Goal: Task Accomplishment & Management: Use online tool/utility

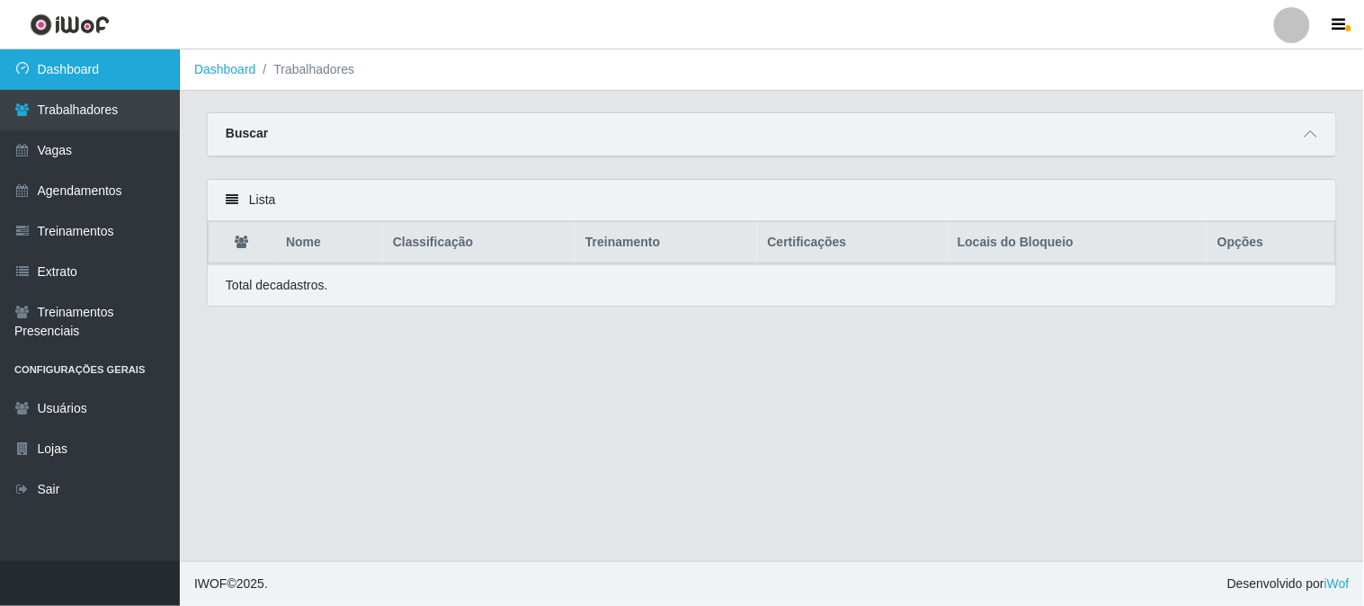
click at [102, 70] on link "Dashboard" at bounding box center [90, 69] width 180 height 40
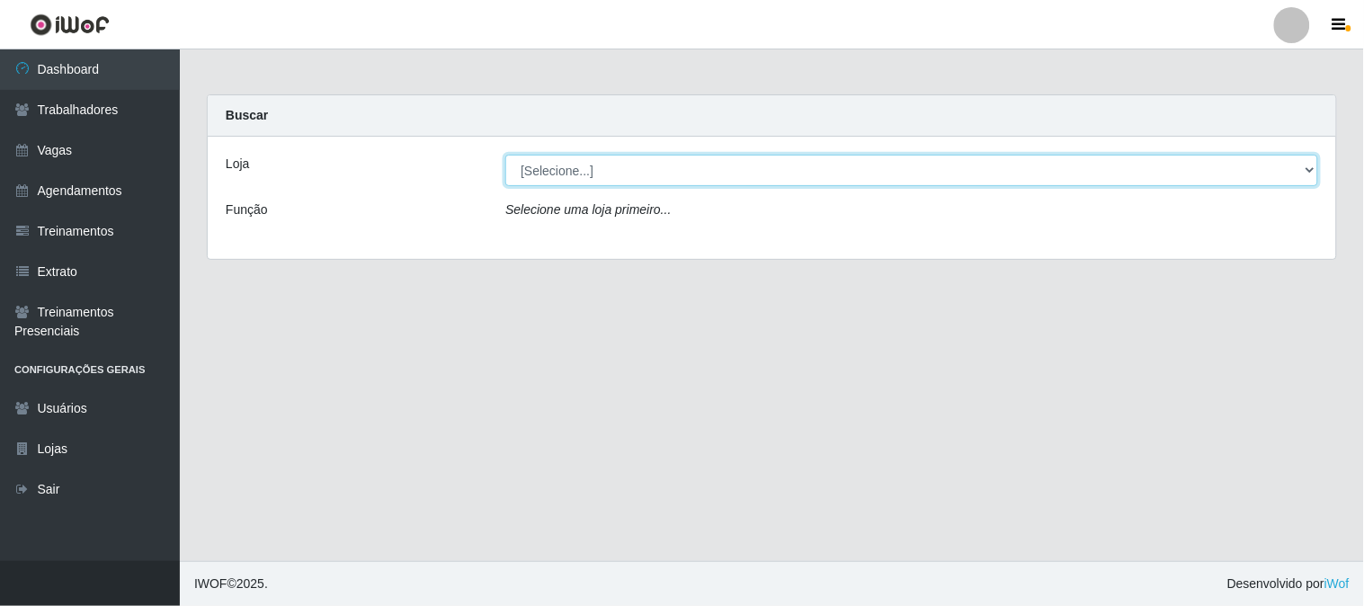
click at [589, 169] on select "[Selecione...] Sapore D'italia" at bounding box center [911, 170] width 813 height 31
select select "266"
click at [505, 155] on select "[Selecione...] Sapore D'italia" at bounding box center [911, 170] width 813 height 31
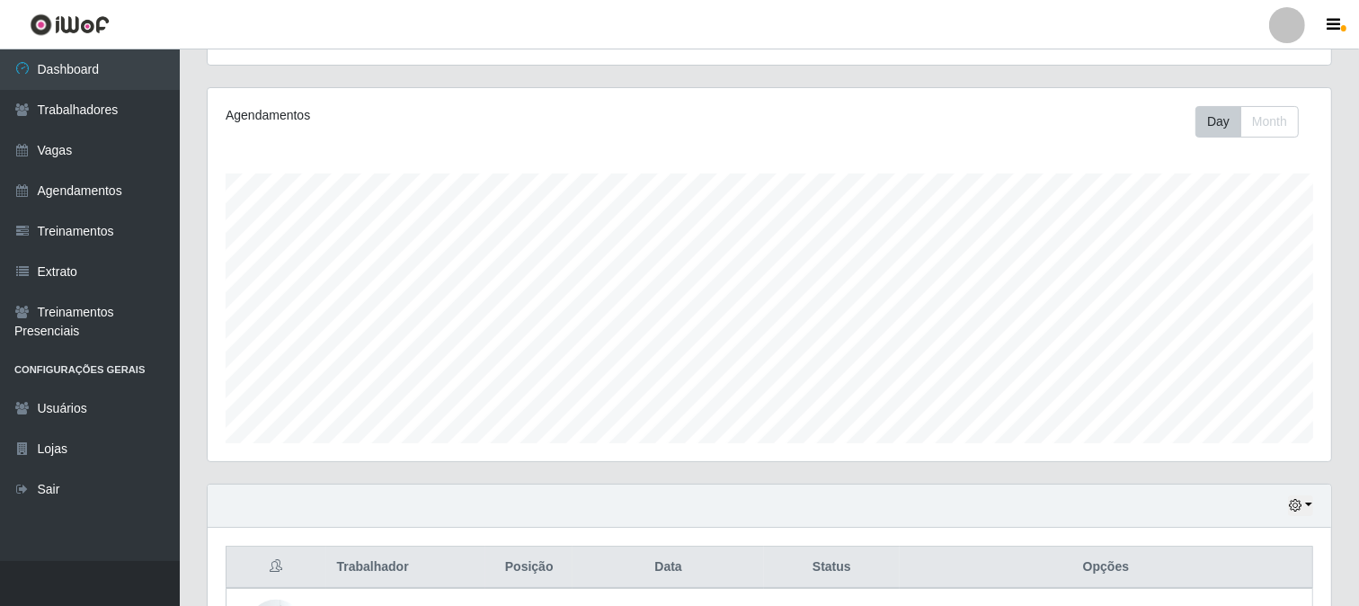
scroll to position [428, 0]
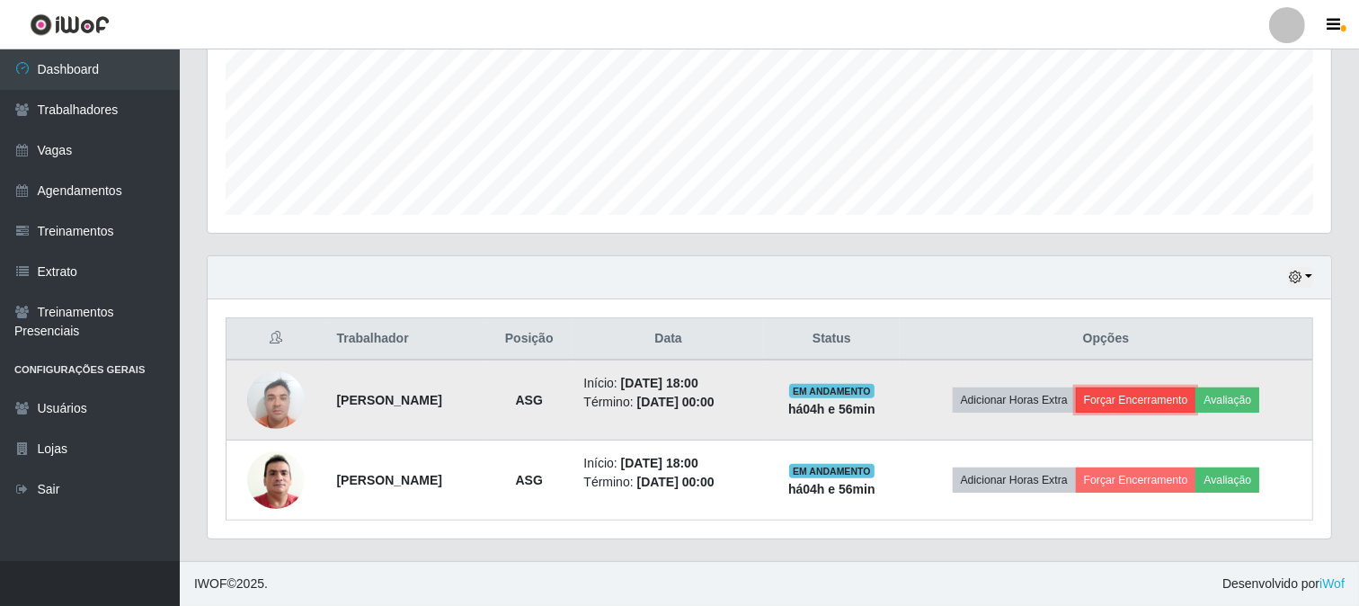
click at [1180, 394] on button "Forçar Encerramento" at bounding box center [1136, 400] width 120 height 25
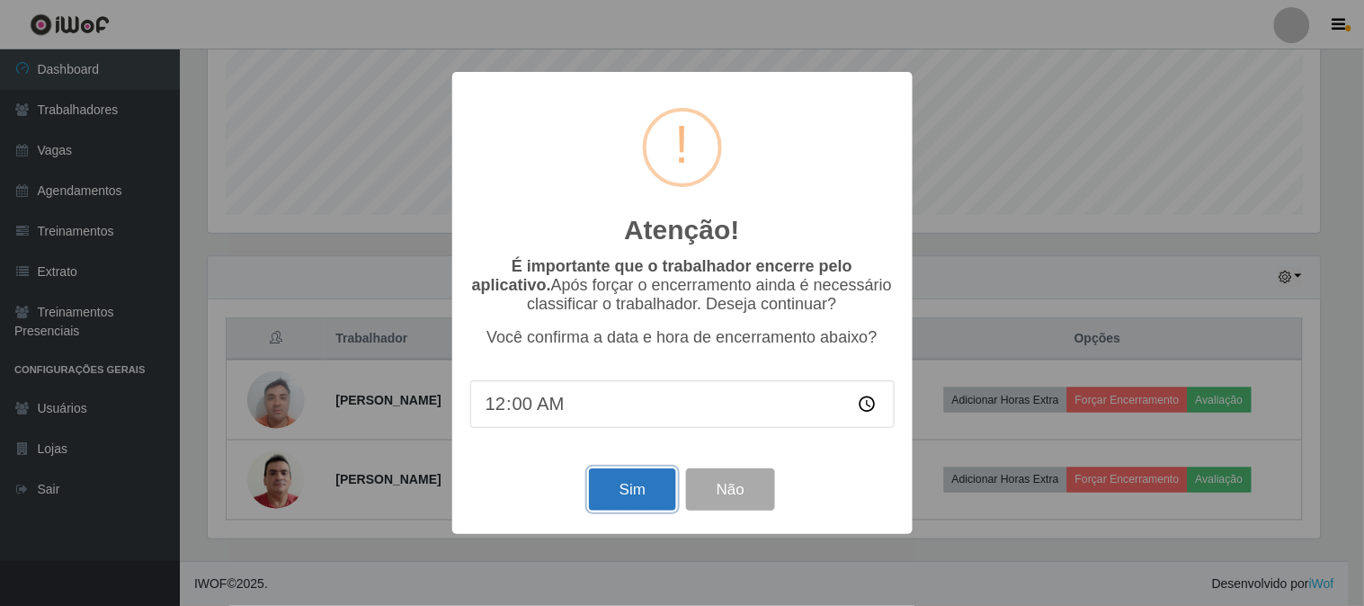
click at [647, 482] on button "Sim" at bounding box center [632, 489] width 87 height 42
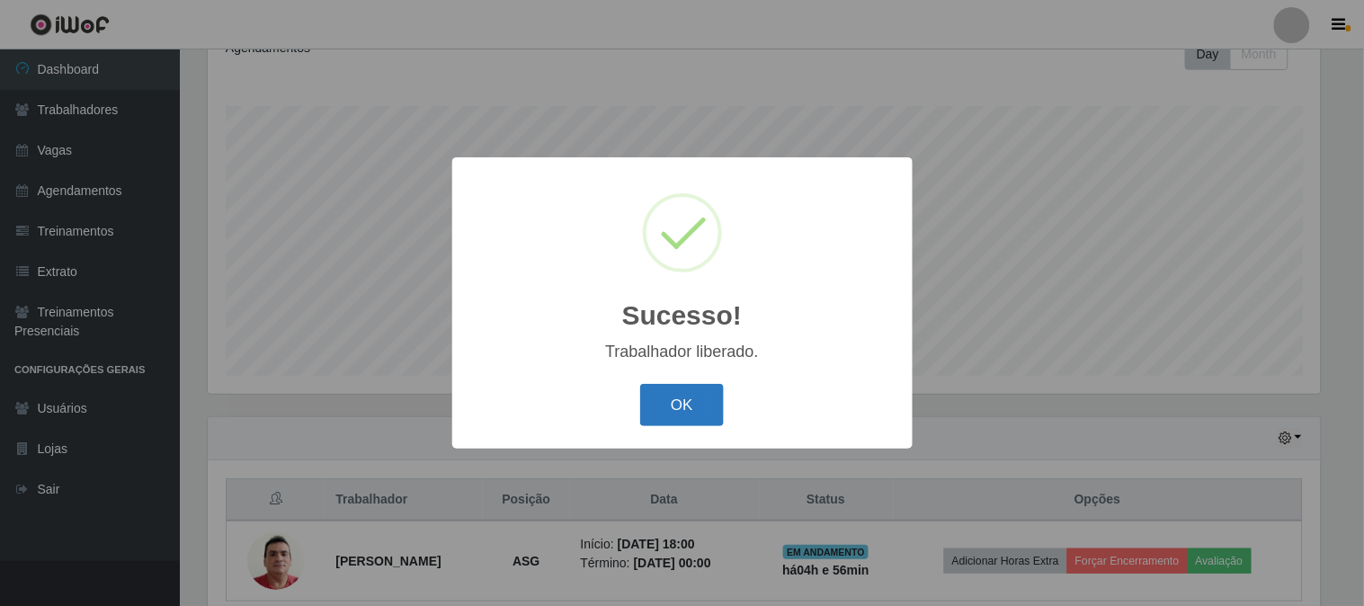
click at [644, 405] on button "OK" at bounding box center [682, 405] width 84 height 42
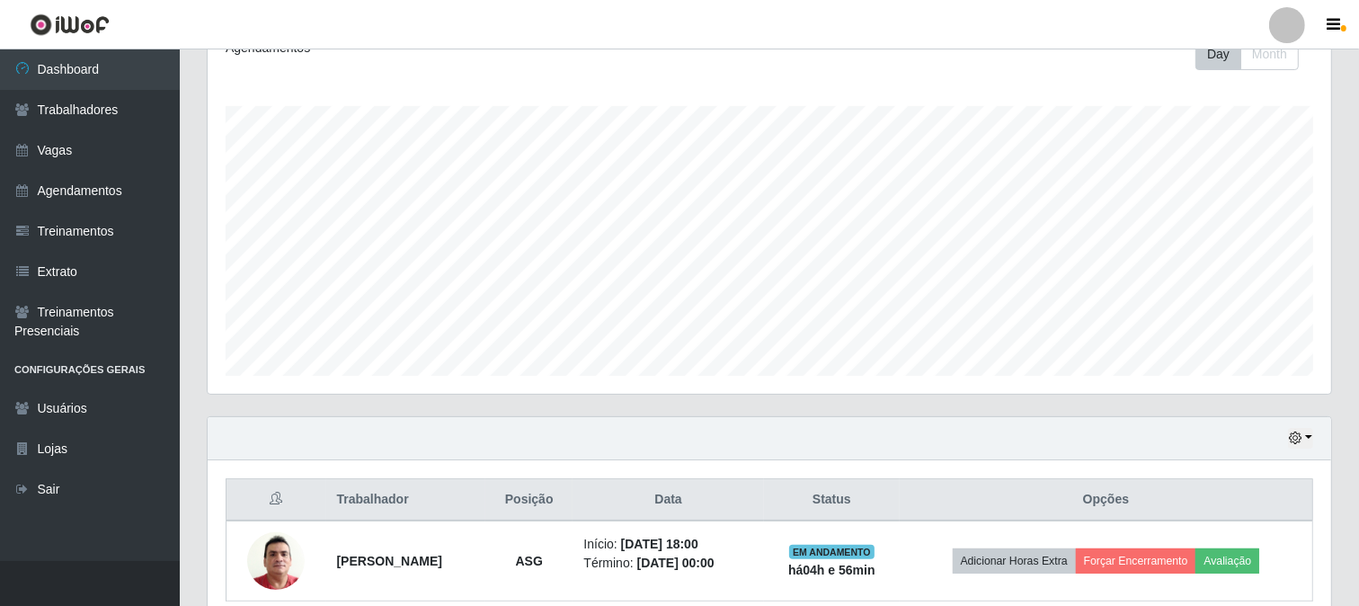
scroll to position [347, 0]
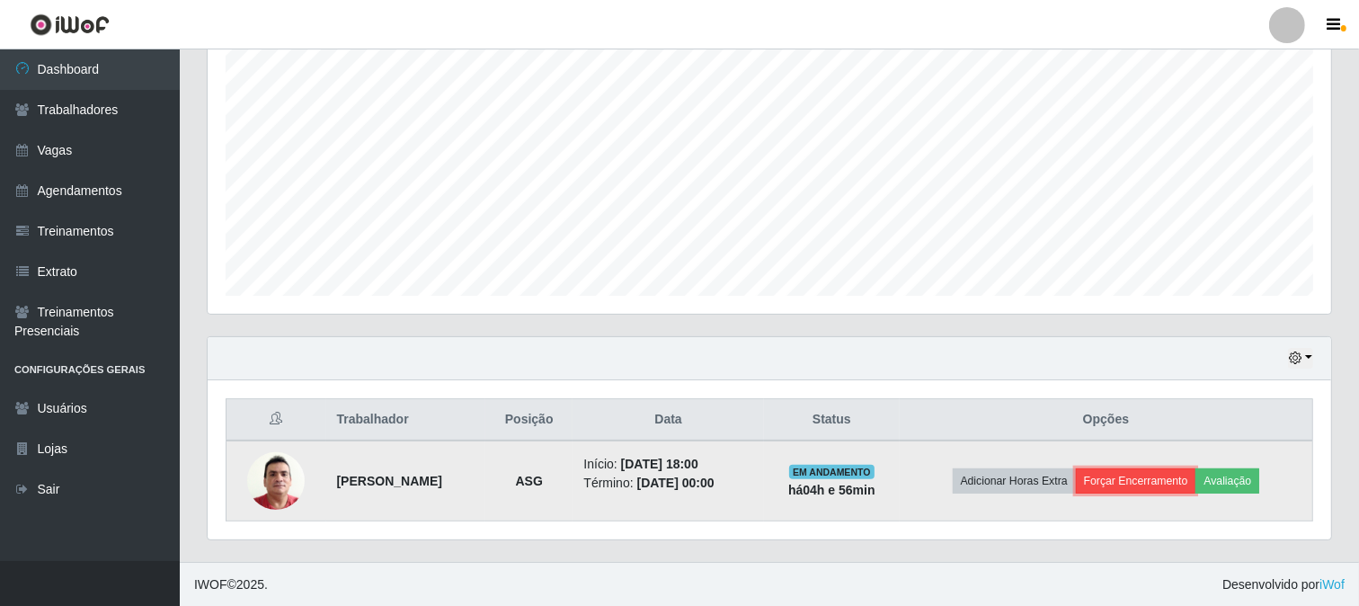
click at [1122, 486] on button "Forçar Encerramento" at bounding box center [1136, 480] width 120 height 25
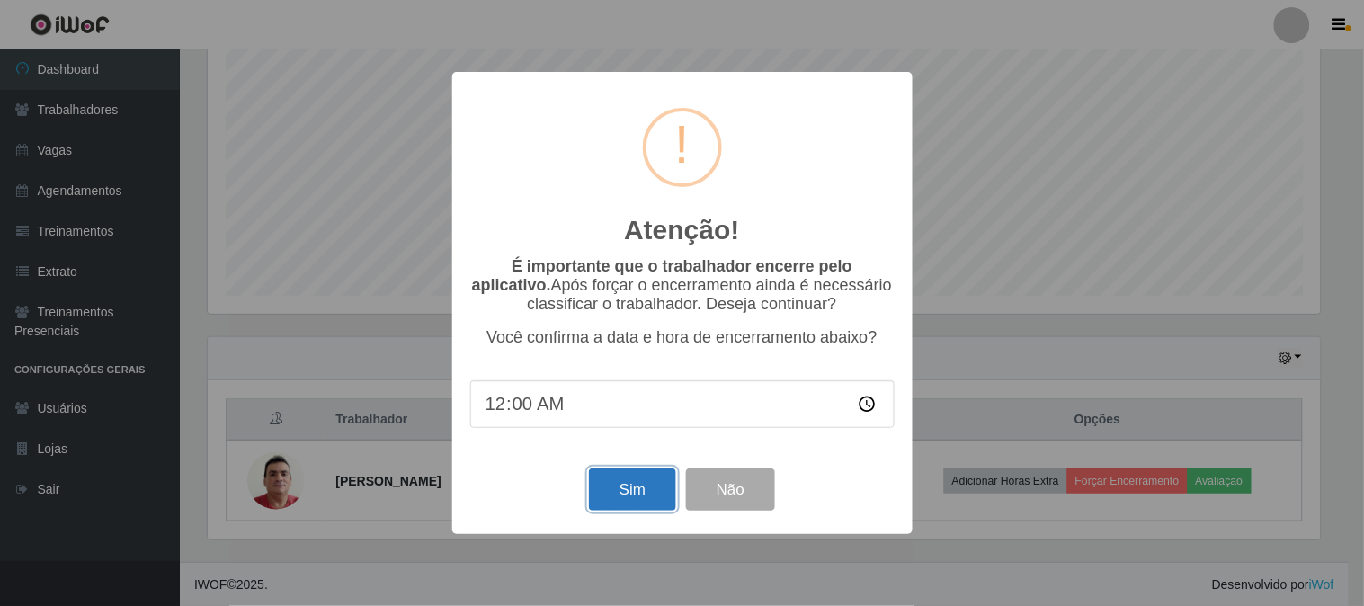
click at [634, 491] on button "Sim" at bounding box center [632, 489] width 87 height 42
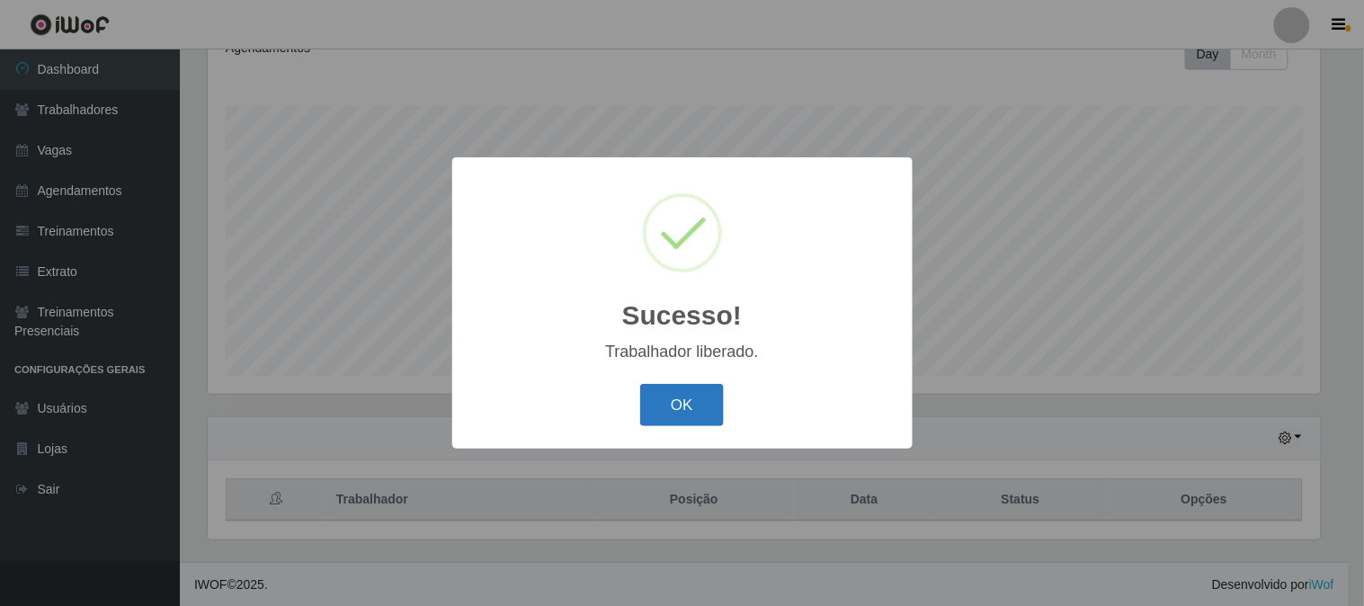
click at [683, 414] on button "OK" at bounding box center [682, 405] width 84 height 42
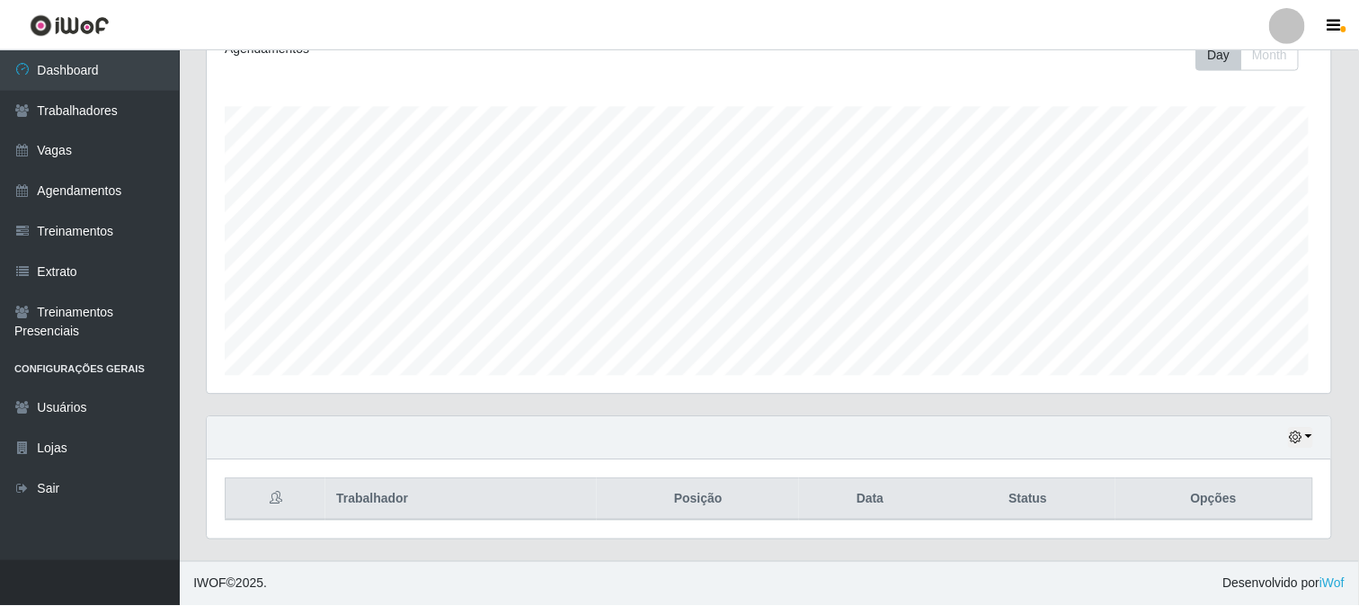
scroll to position [372, 1124]
